Goal: Task Accomplishment & Management: Manage account settings

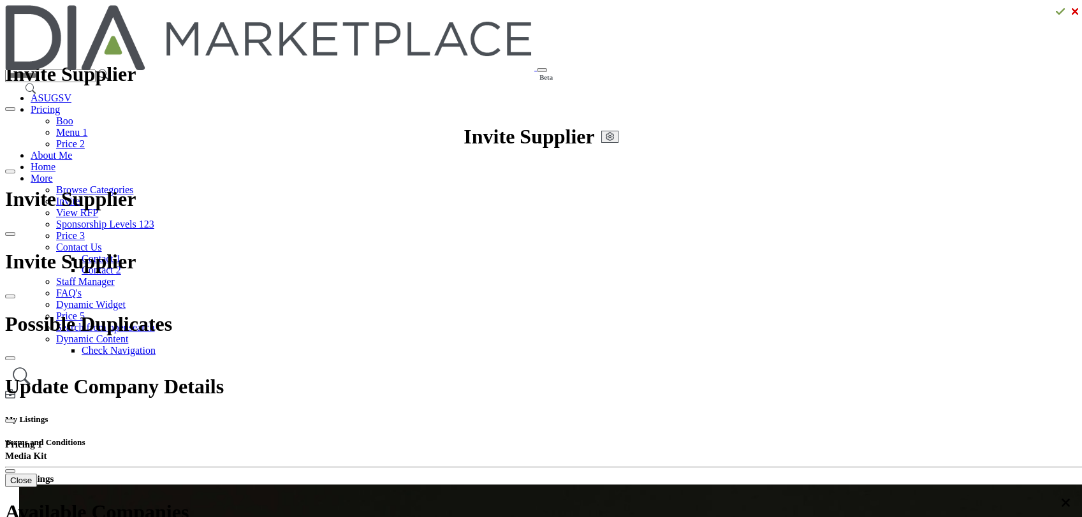
drag, startPoint x: 420, startPoint y: 209, endPoint x: 466, endPoint y: 213, distance: 45.5
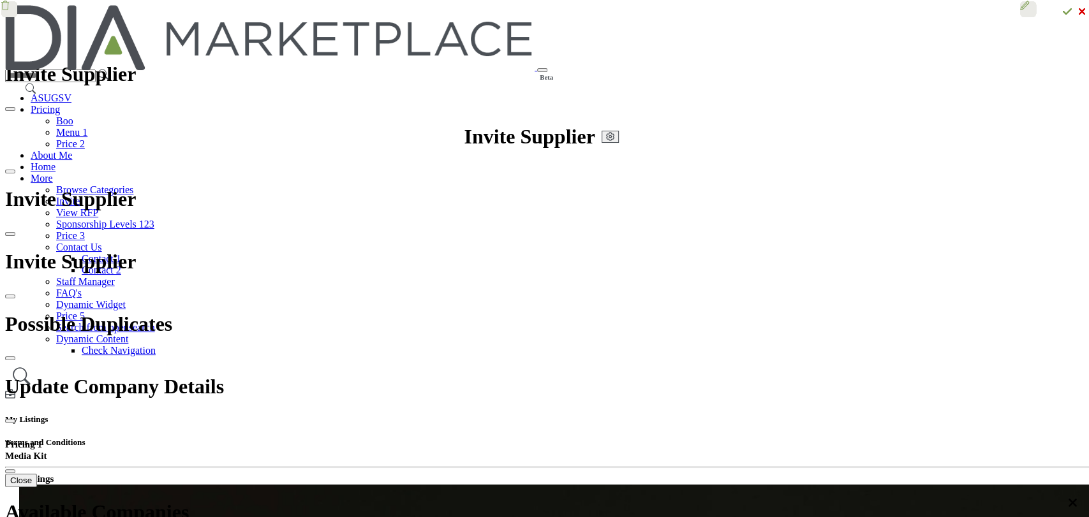
drag, startPoint x: 424, startPoint y: 209, endPoint x: 434, endPoint y: 208, distance: 10.2
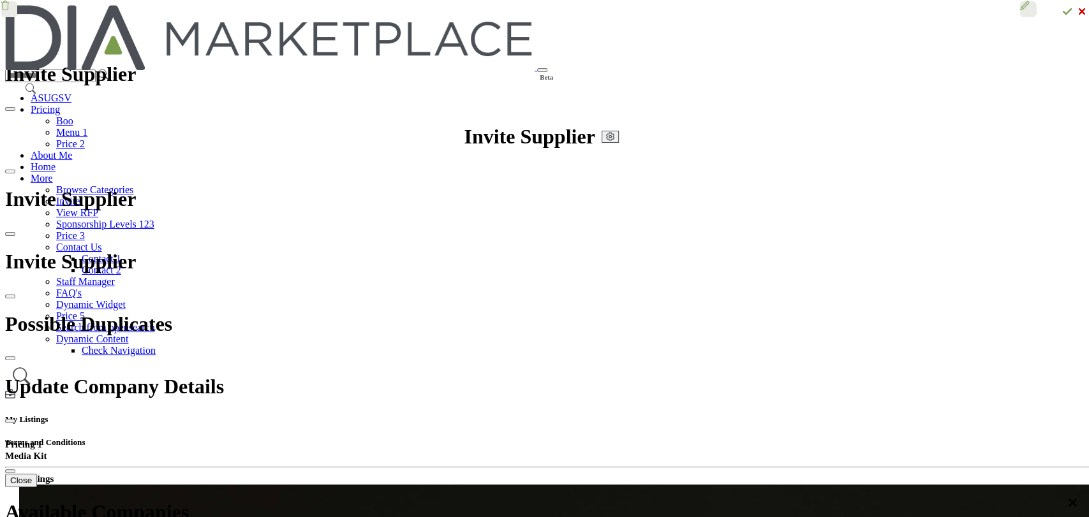
drag, startPoint x: 434, startPoint y: 175, endPoint x: 613, endPoint y: 188, distance: 180.3
click at [0, 0] on div at bounding box center [0, 0] width 0 height 0
